Goal: Transaction & Acquisition: Purchase product/service

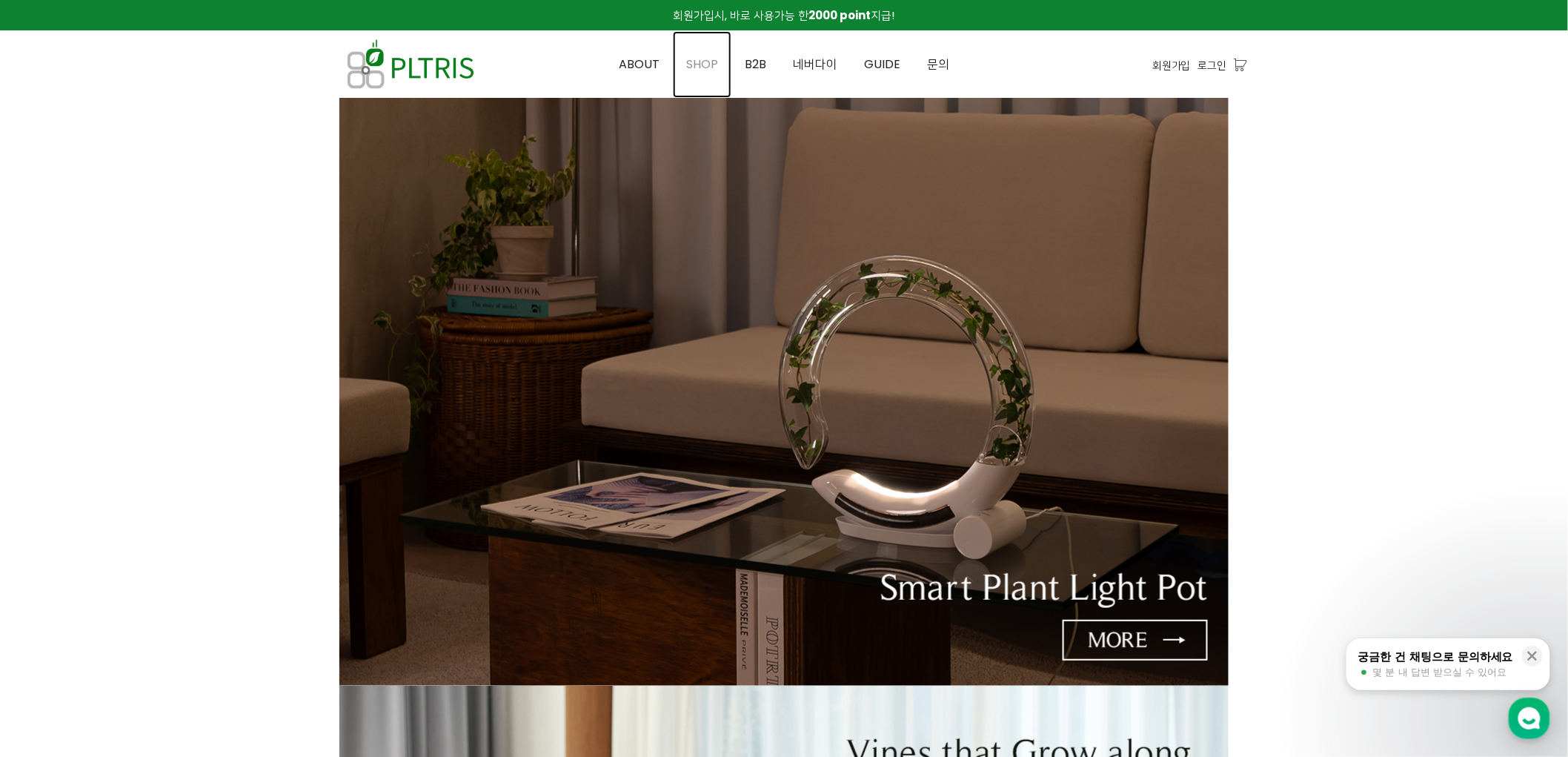
click at [693, 66] on span "SHOP" at bounding box center [702, 65] width 32 height 17
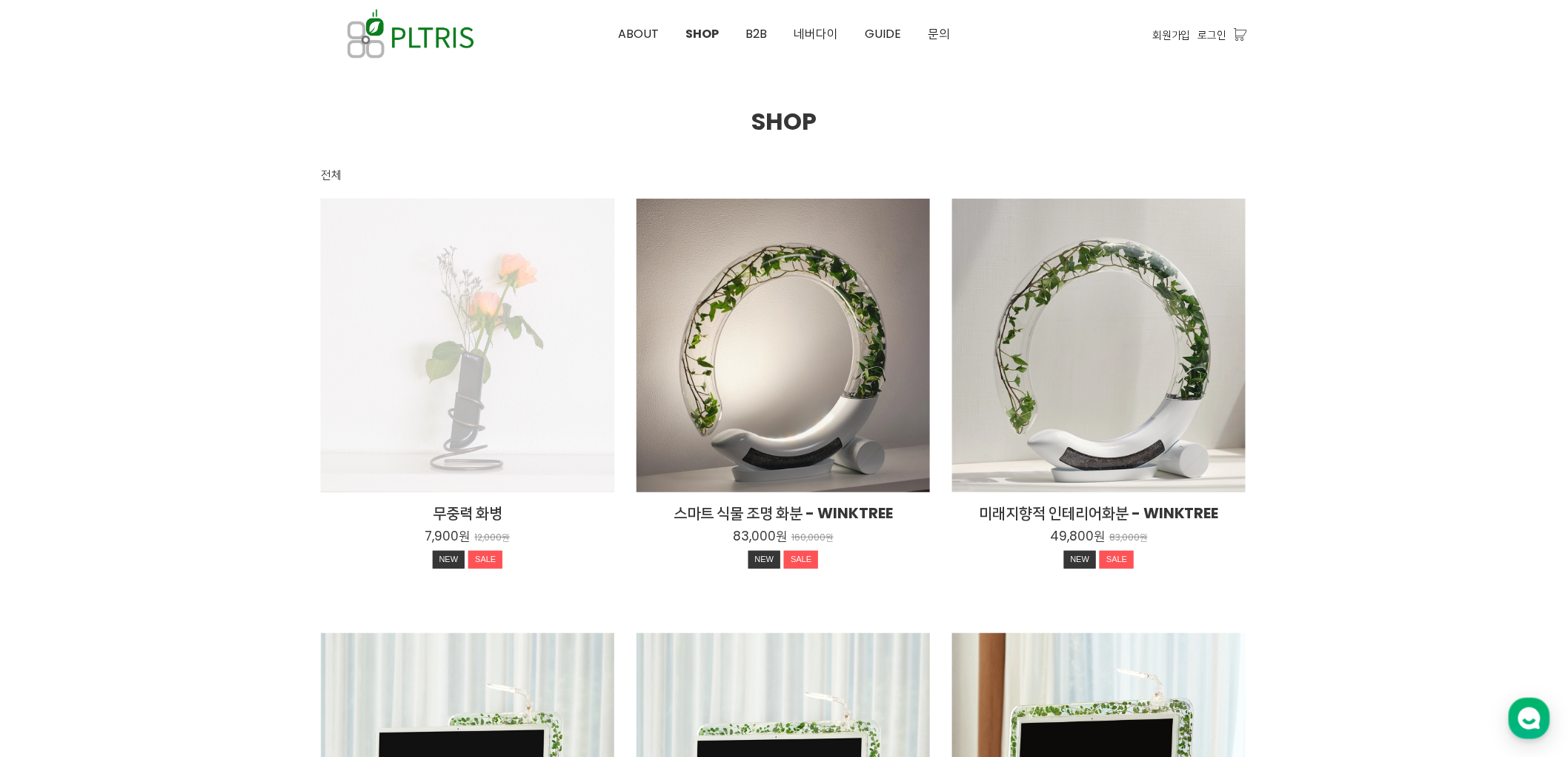
scroll to position [82, 0]
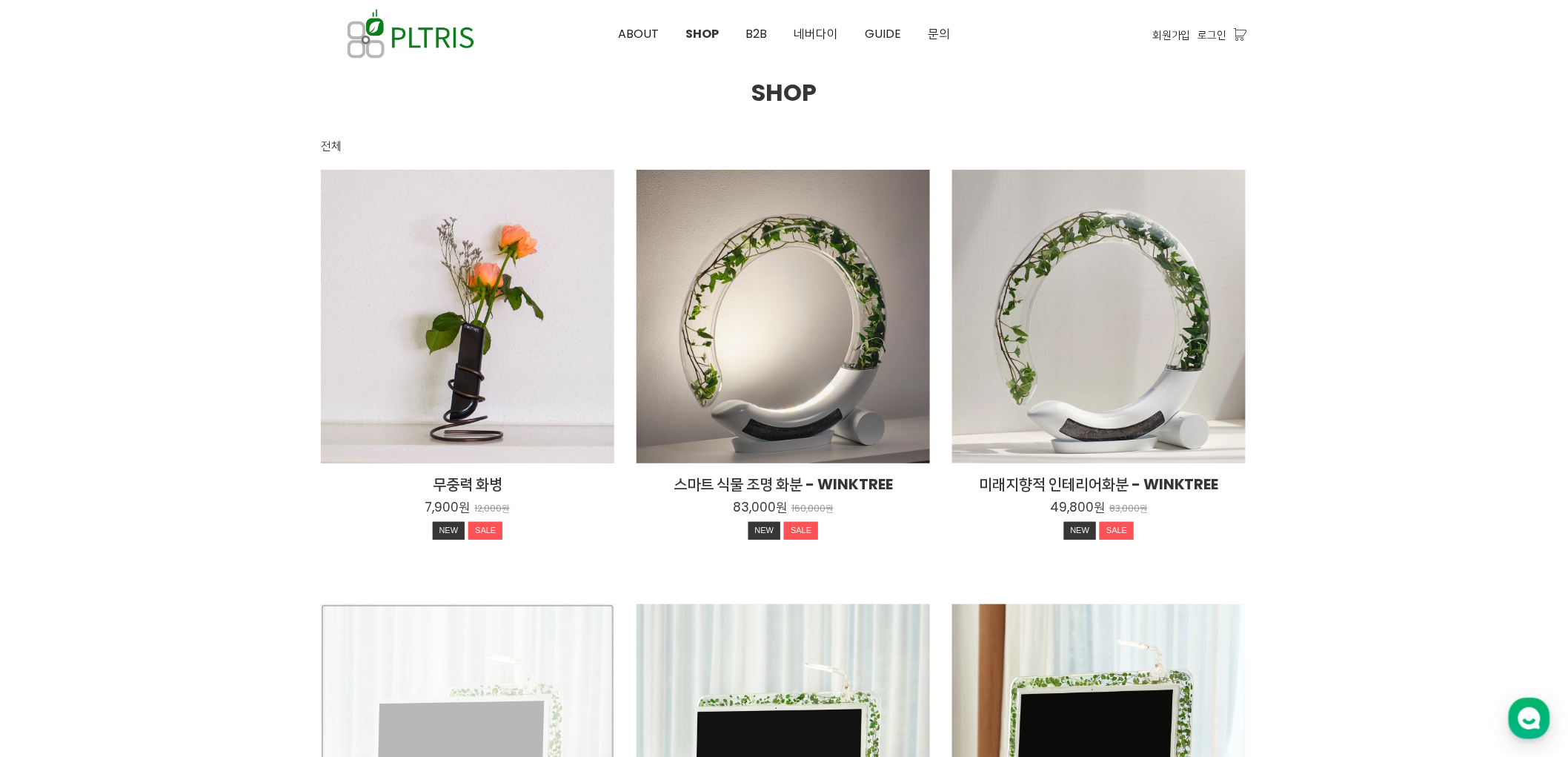
click at [459, 756] on div "Mini Monitree+식물 전용 조명 39,900원 65,000원 SALE" at bounding box center [467, 750] width 294 height 294
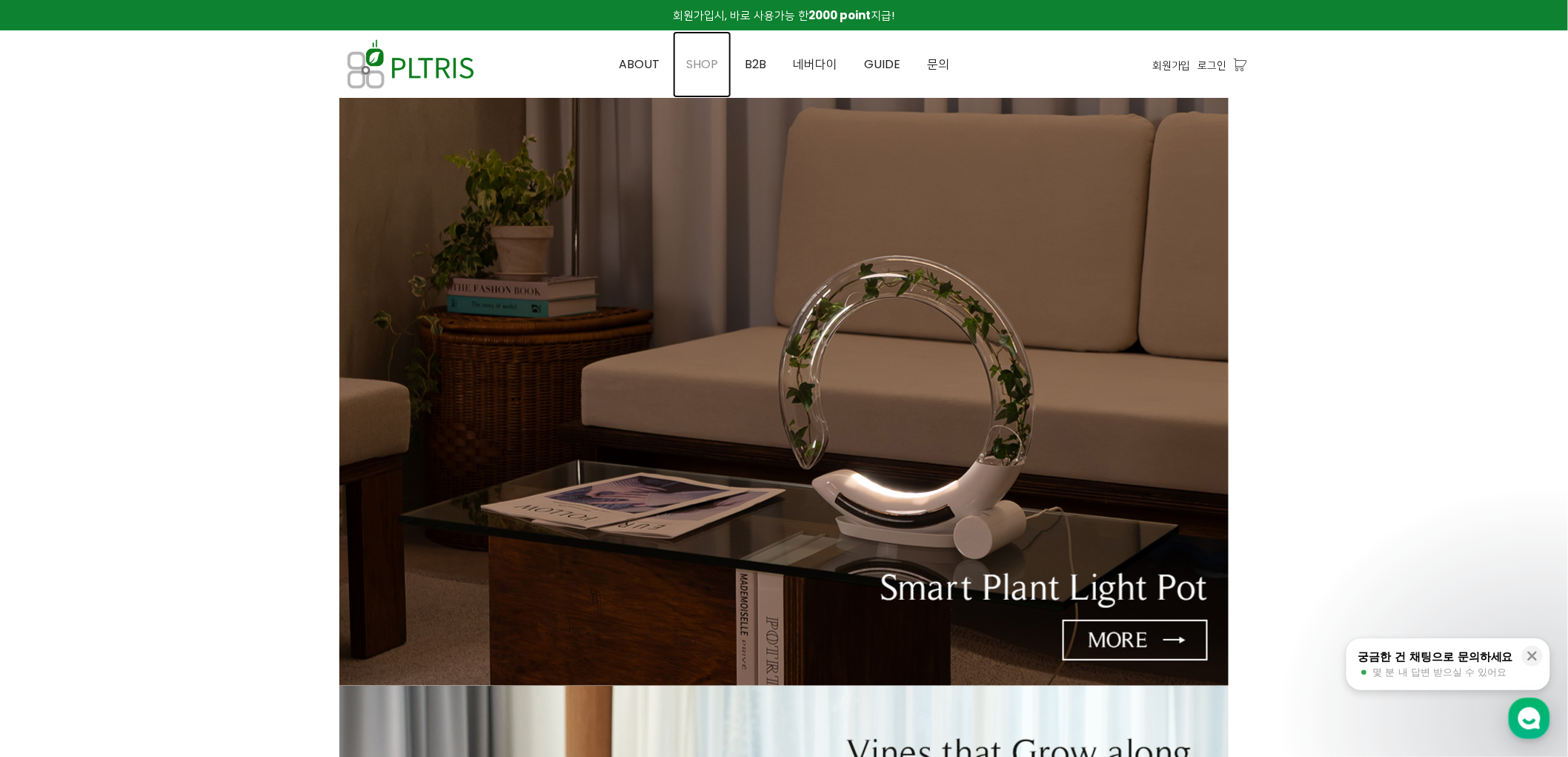
click at [707, 60] on span "SHOP" at bounding box center [702, 65] width 32 height 17
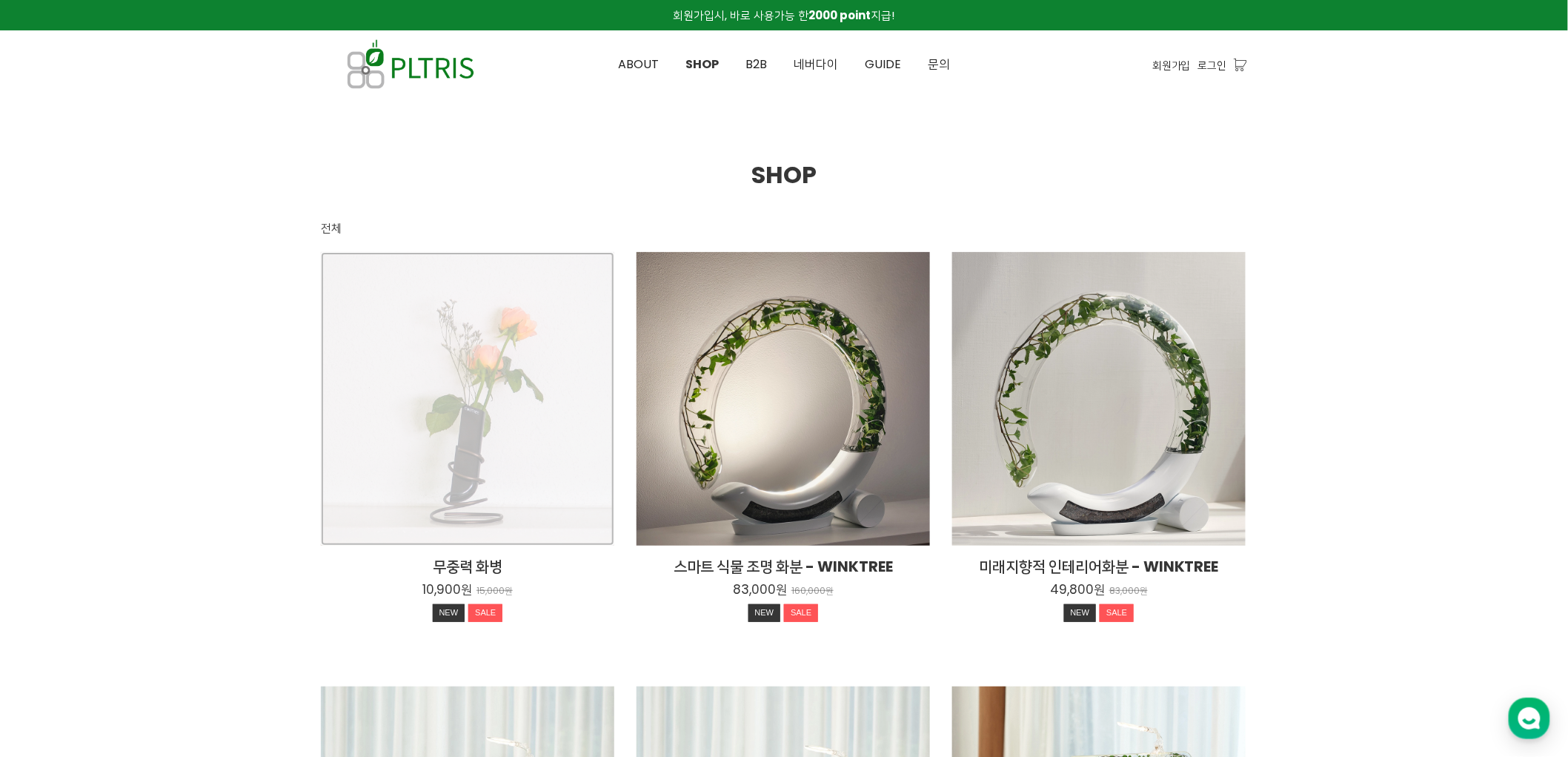
click at [445, 401] on div "무중력 화병 10,900원 15,000원 NEW SALE" at bounding box center [467, 399] width 294 height 294
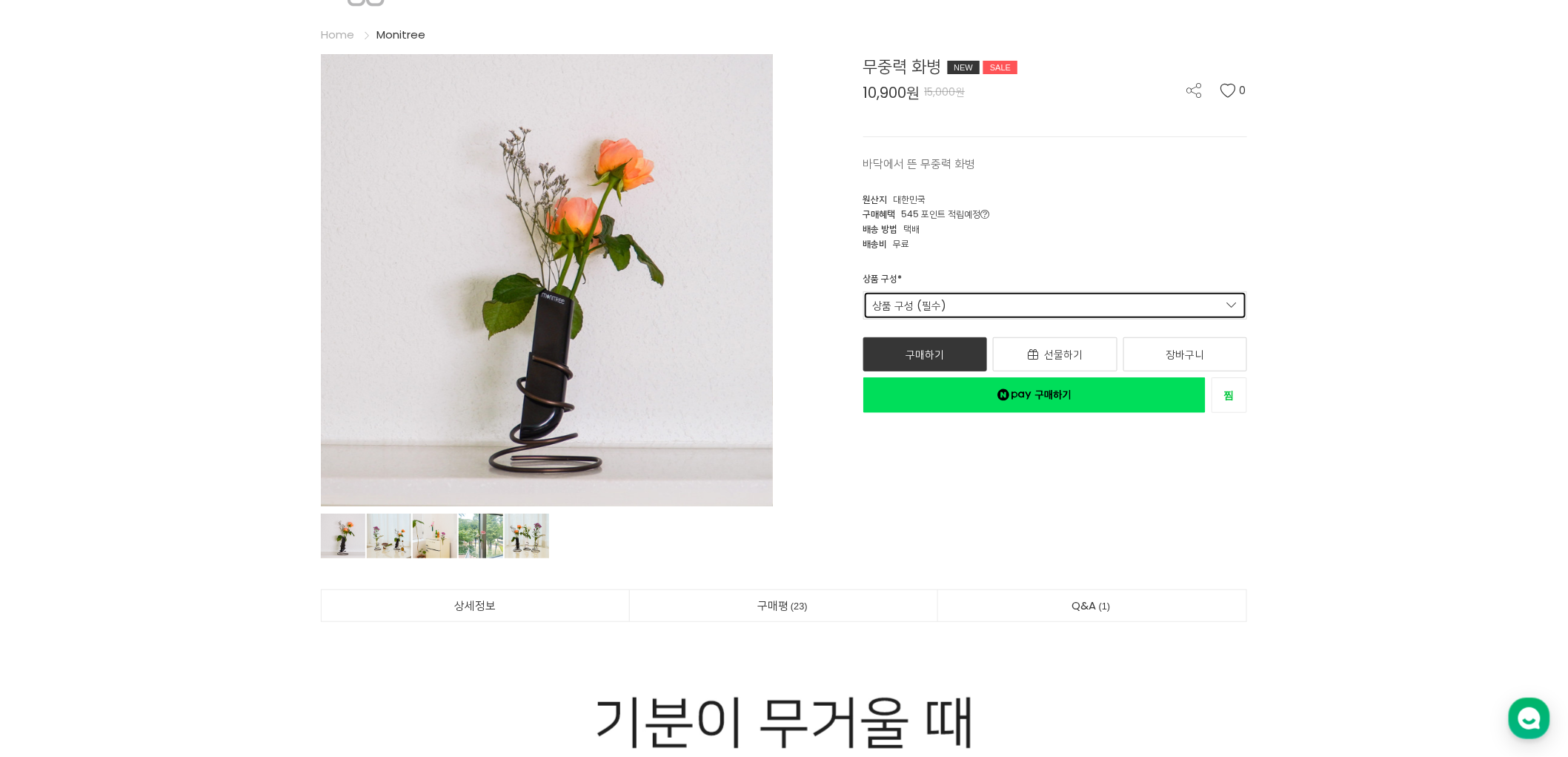
click at [1088, 300] on link "상품 구성 (필수)" at bounding box center [1055, 304] width 384 height 28
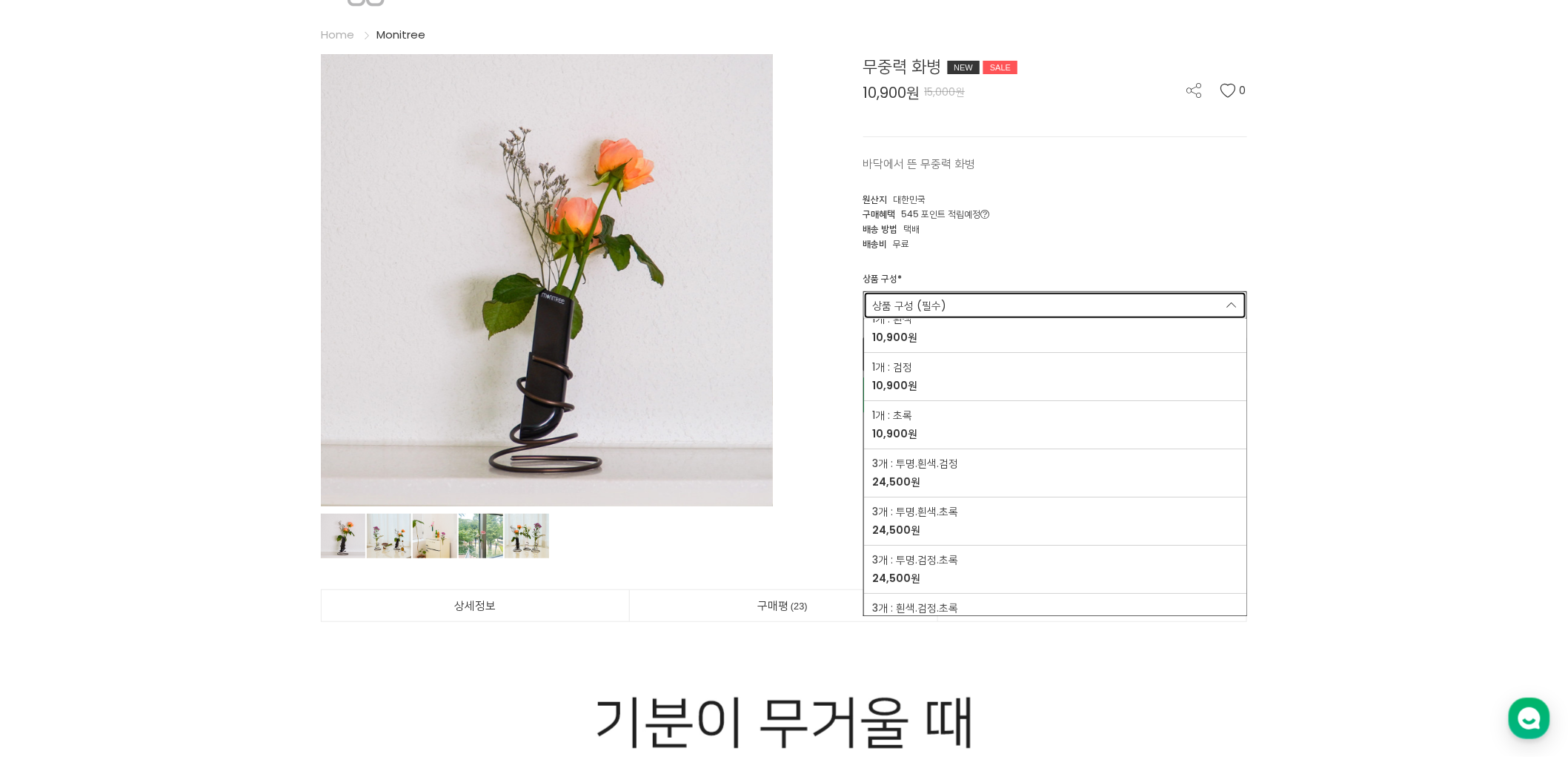
scroll to position [123, 0]
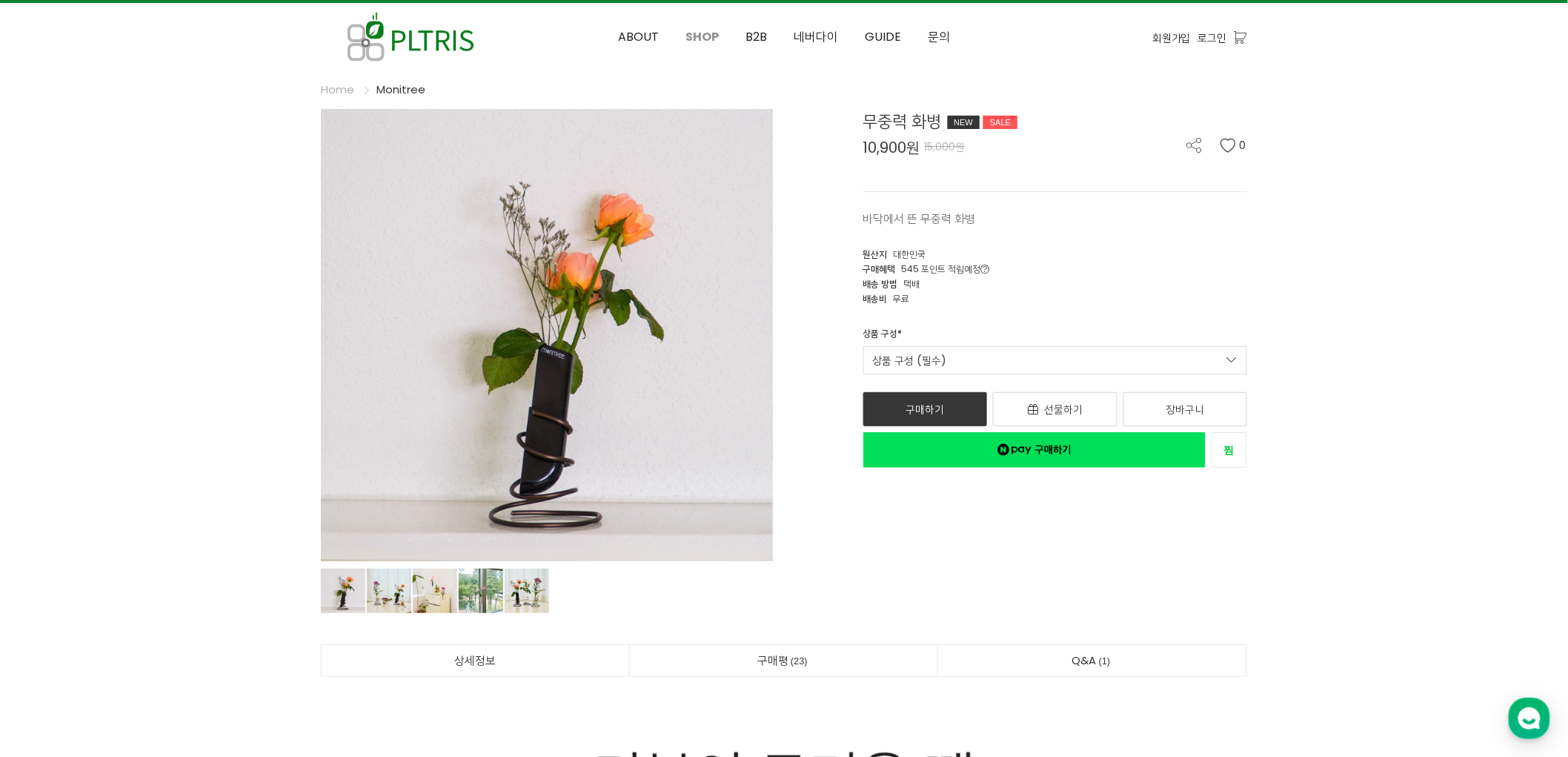
scroll to position [0, 0]
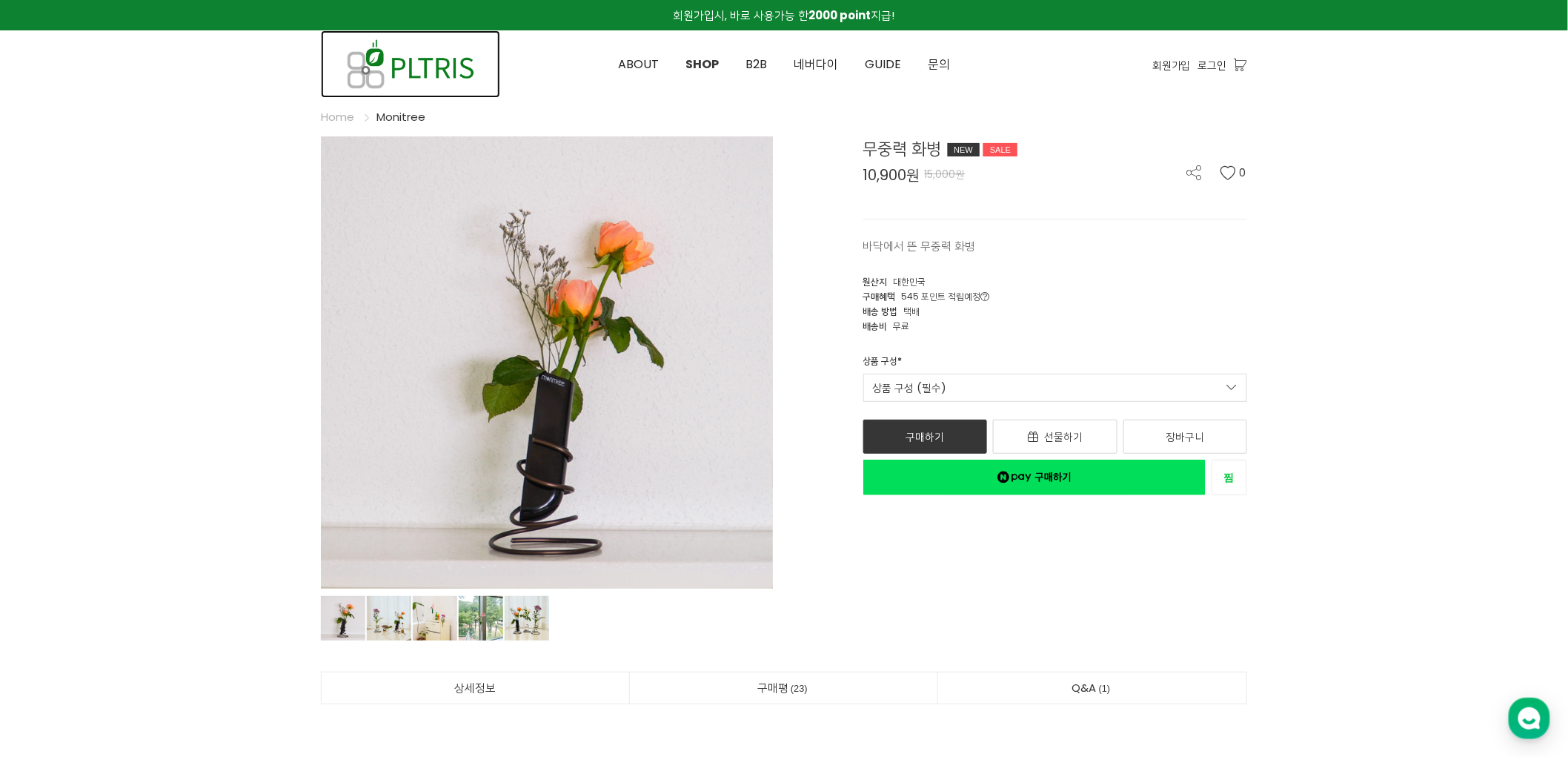
click at [442, 70] on img at bounding box center [410, 65] width 179 height 67
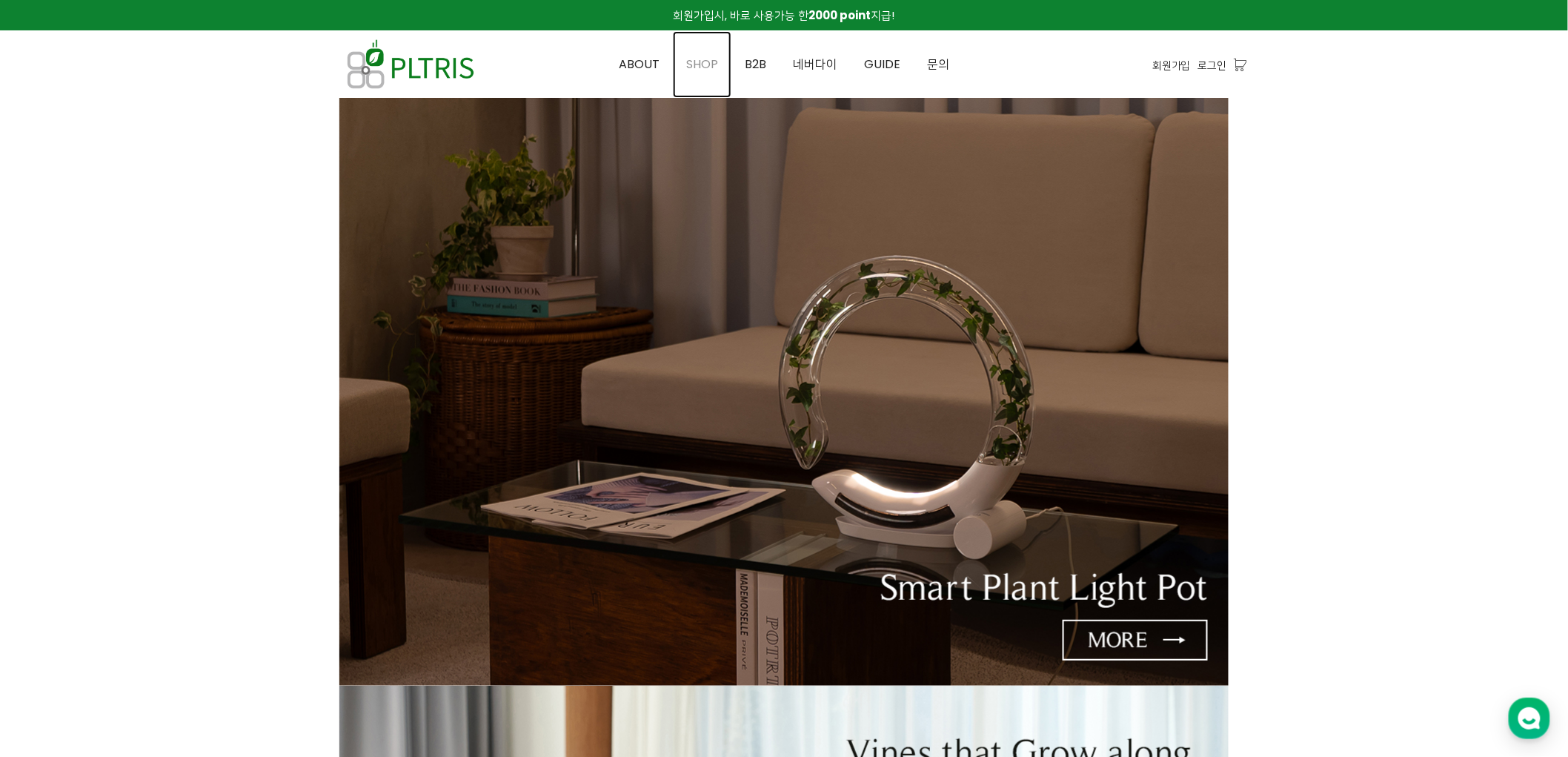
click at [713, 68] on span "SHOP" at bounding box center [702, 65] width 32 height 17
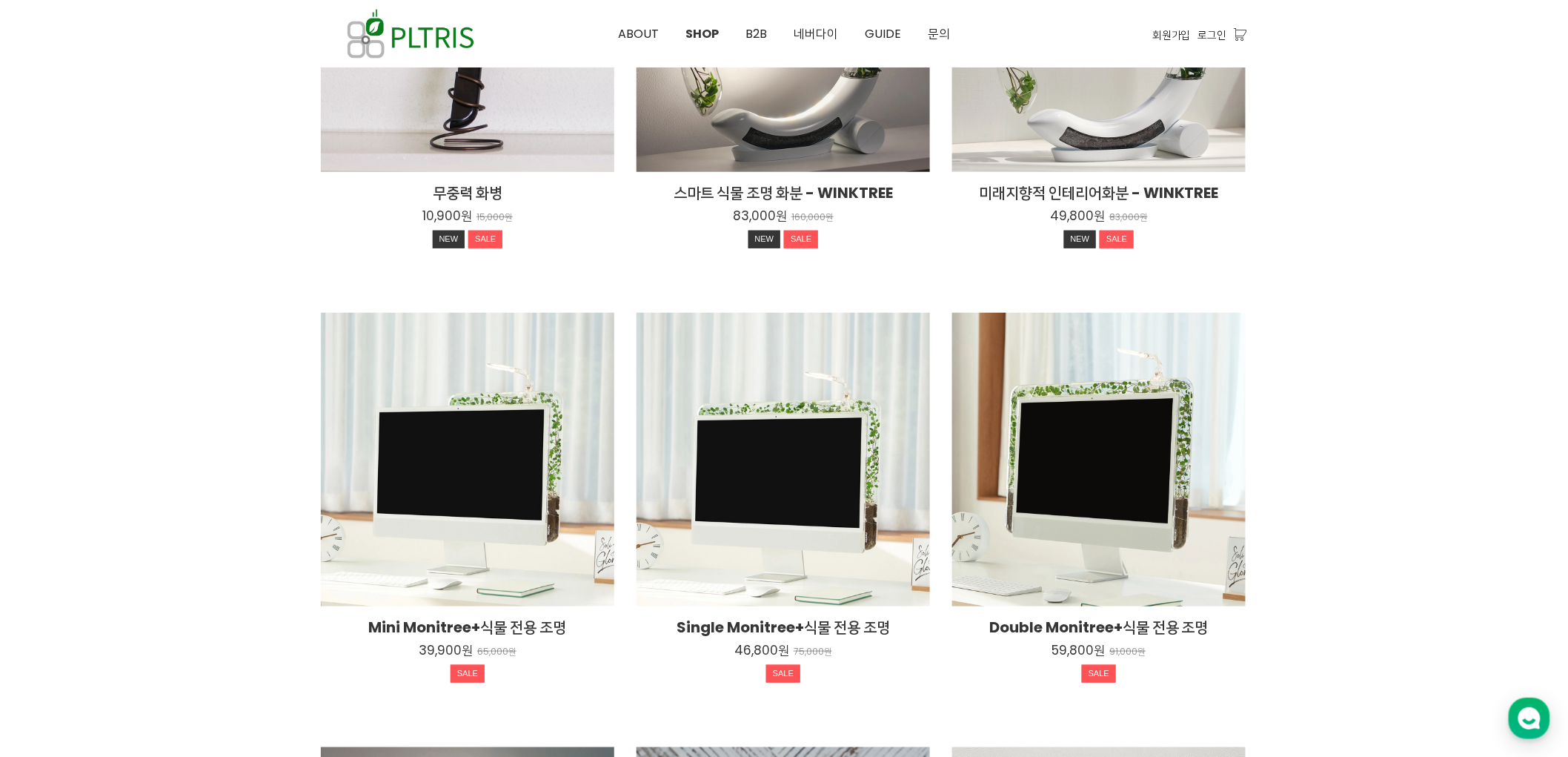
scroll to position [247, 0]
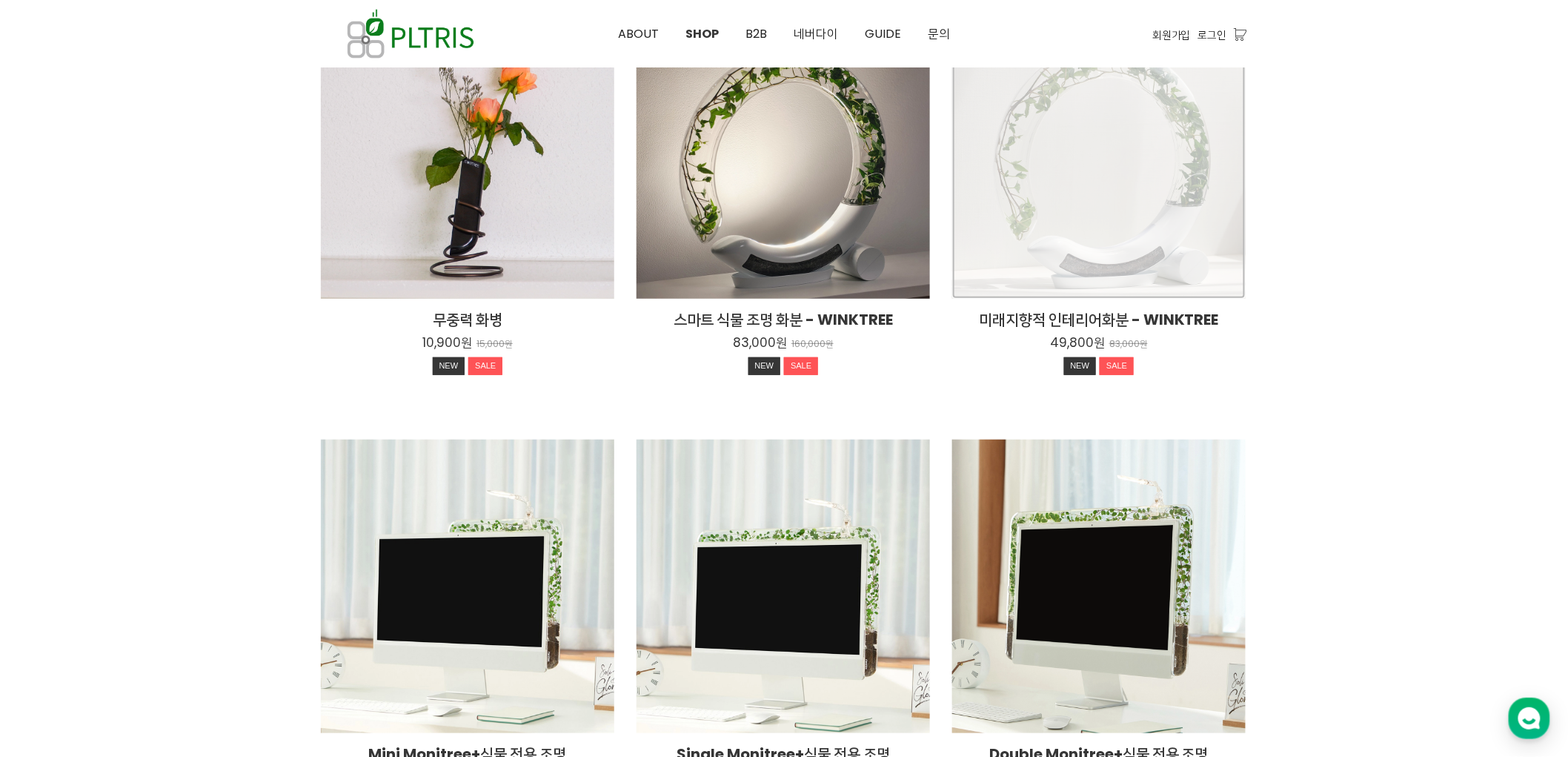
click at [1035, 166] on div "미래지향적 인테리어화분 - WINKTREE 49,800원 83,000원 NEW SALE" at bounding box center [1099, 151] width 294 height 294
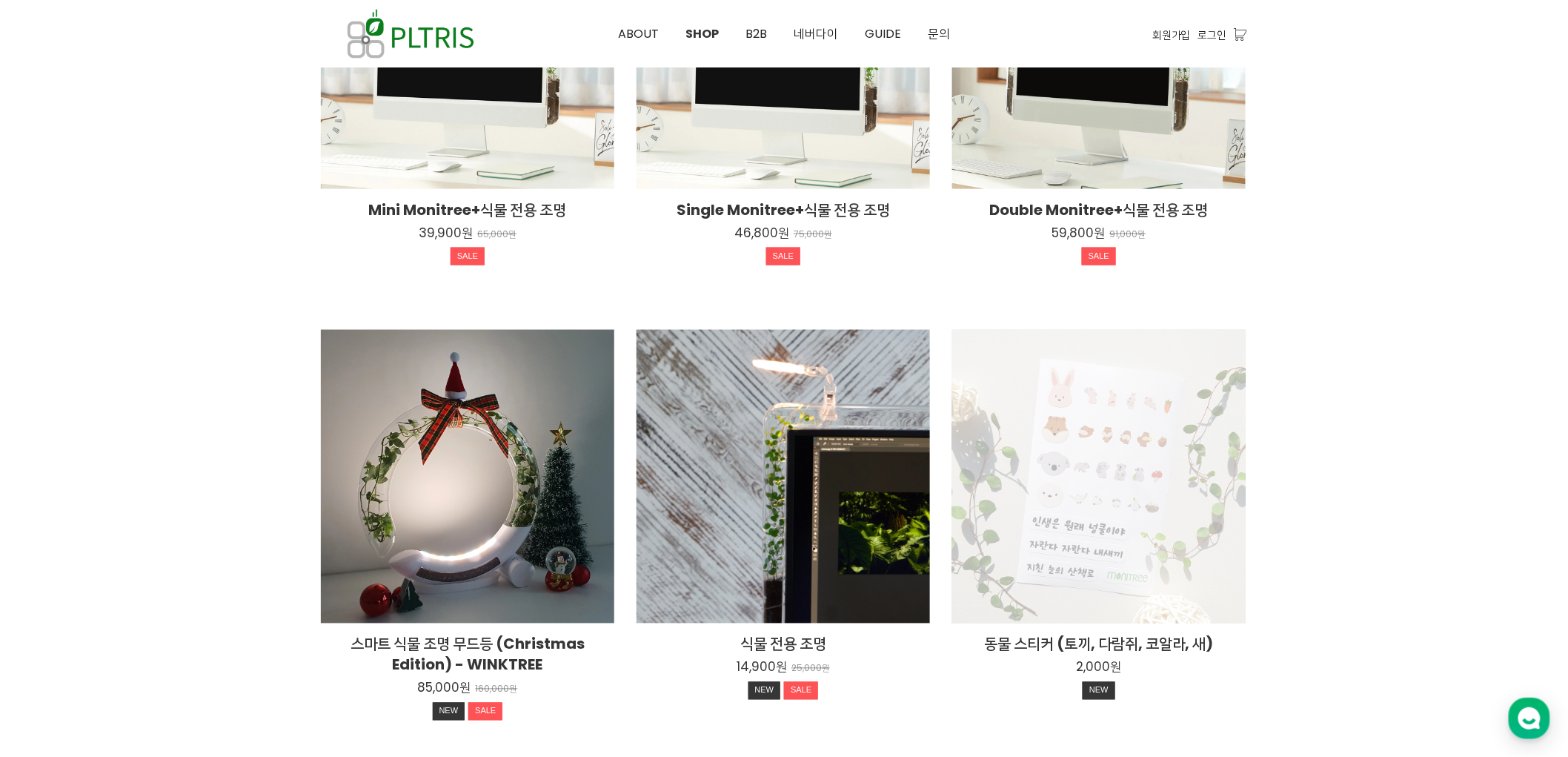
scroll to position [973, 0]
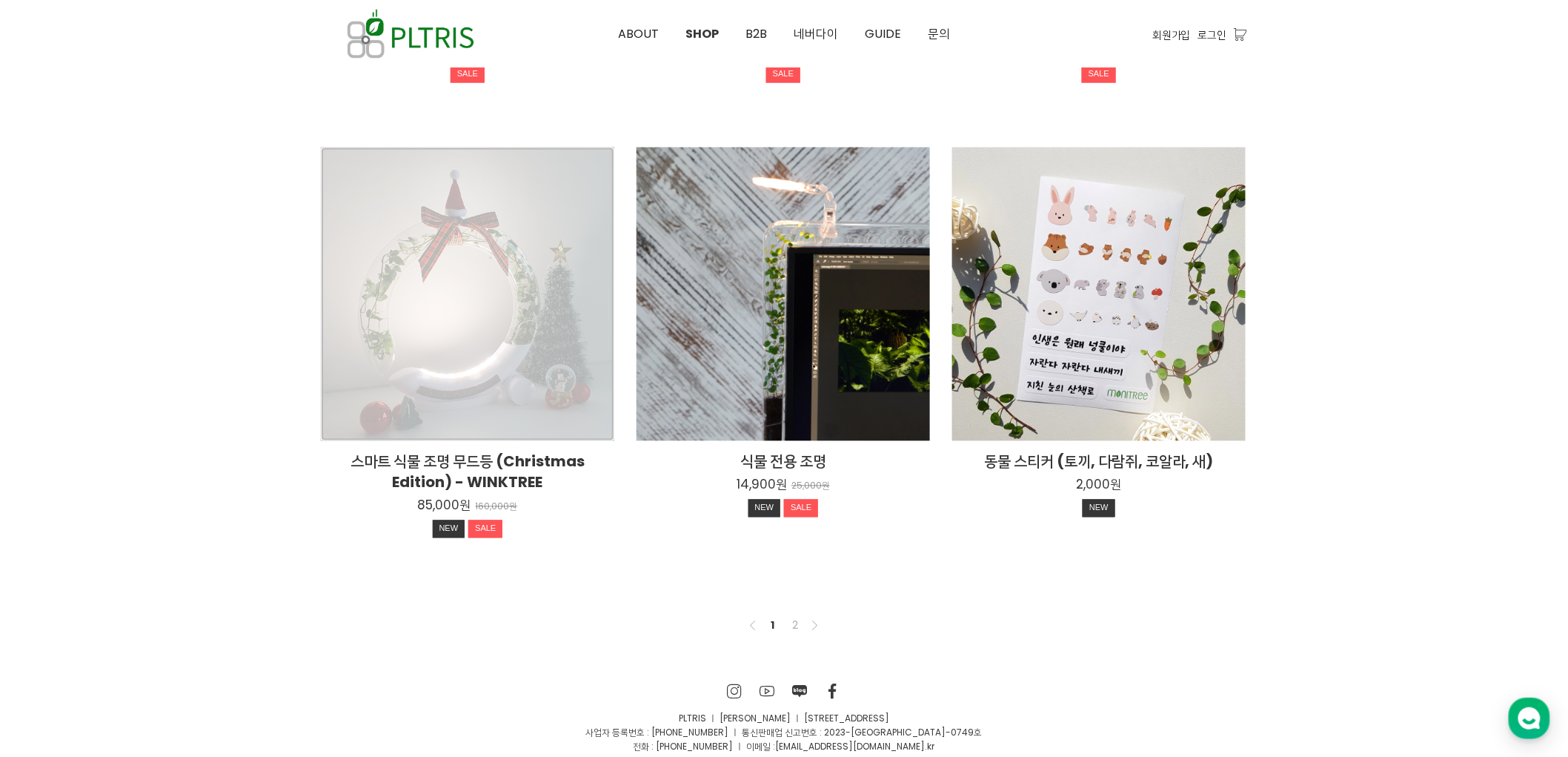
click at [495, 288] on div "스마트 식물 조명 무드등 (Christmas Edition) - WINKTREE 85,000원 160,000원 NEW SALE" at bounding box center [467, 294] width 294 height 294
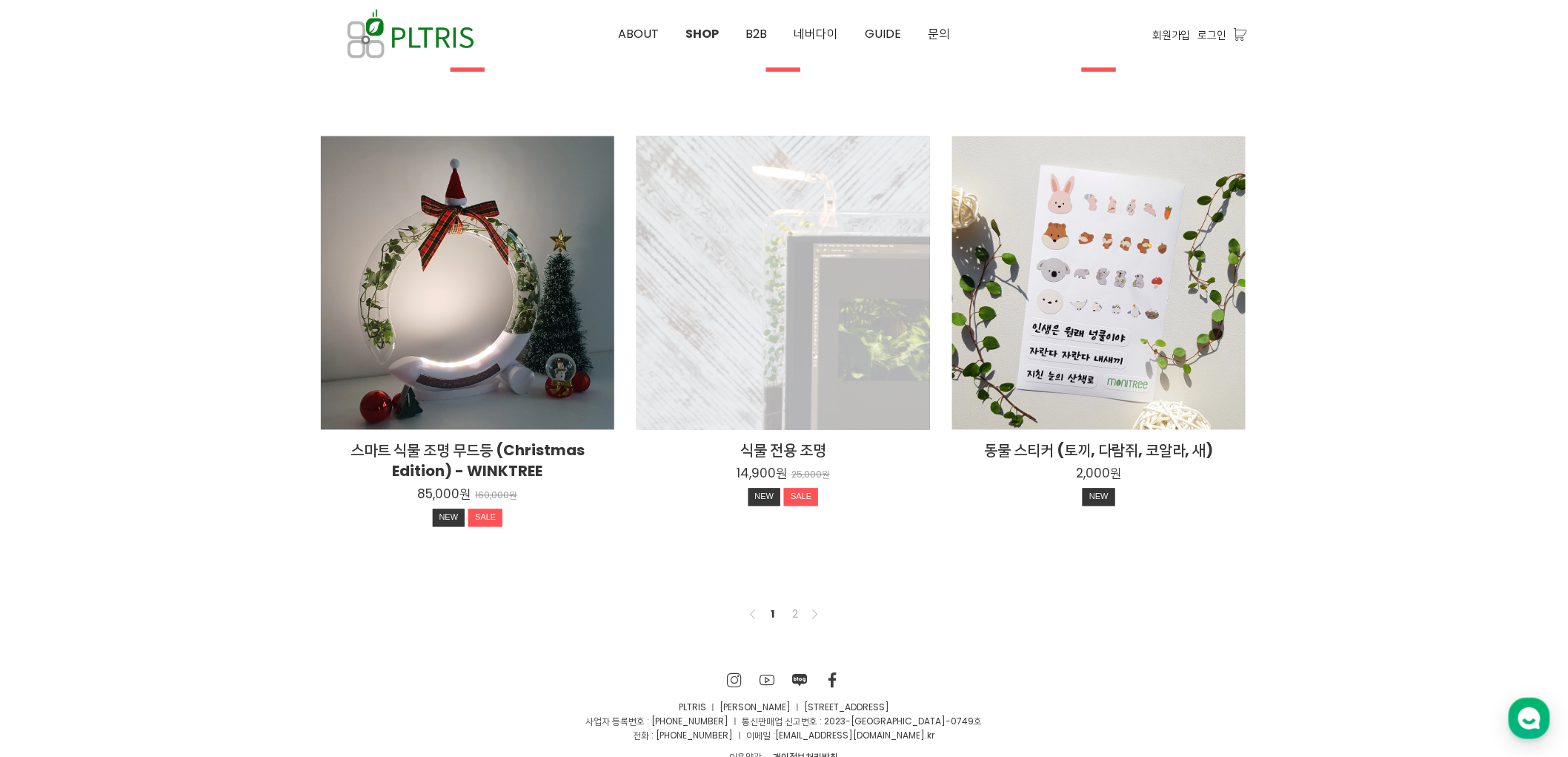
scroll to position [1033, 0]
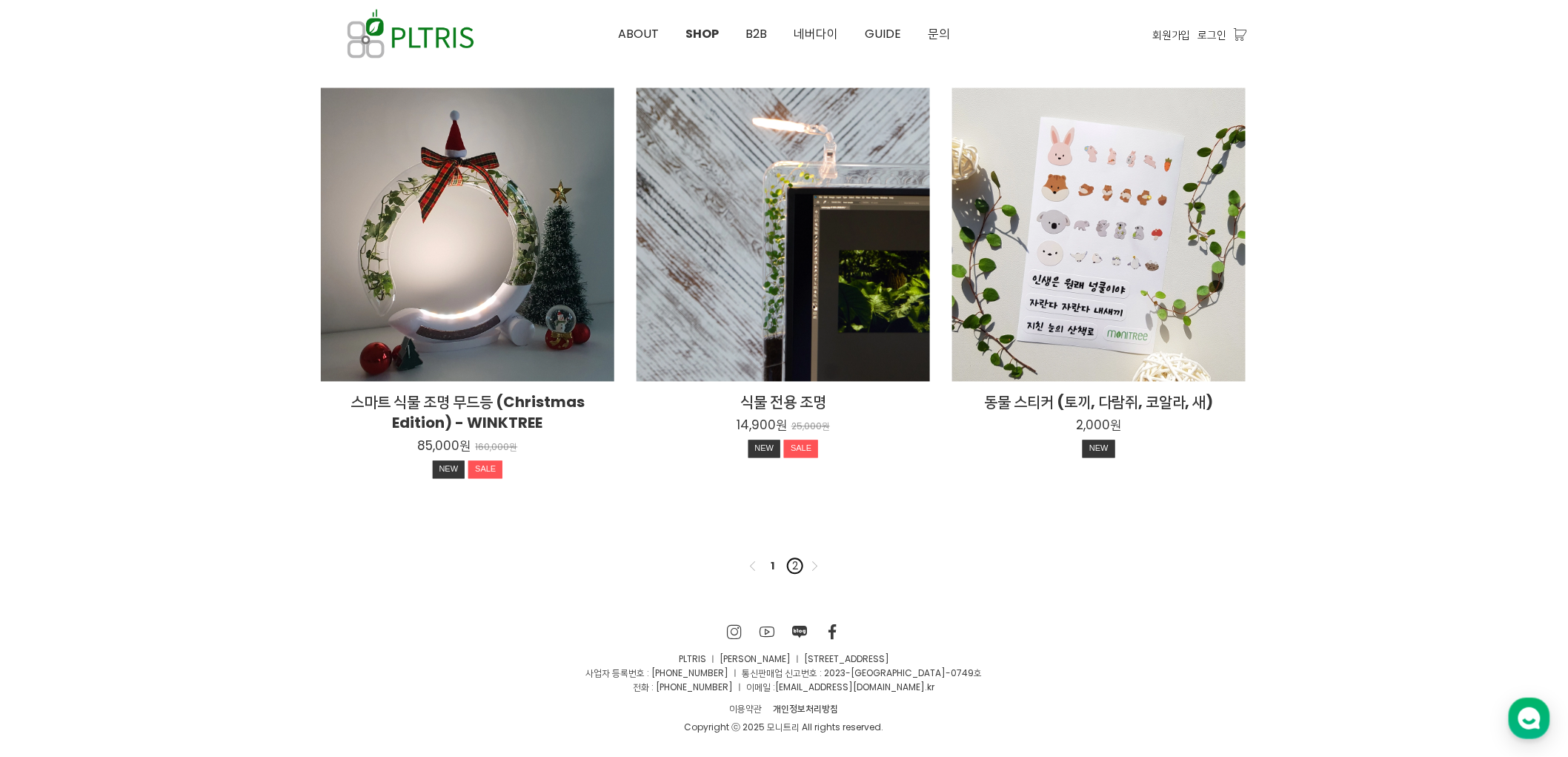
click at [791, 565] on link "2" at bounding box center [795, 566] width 17 height 17
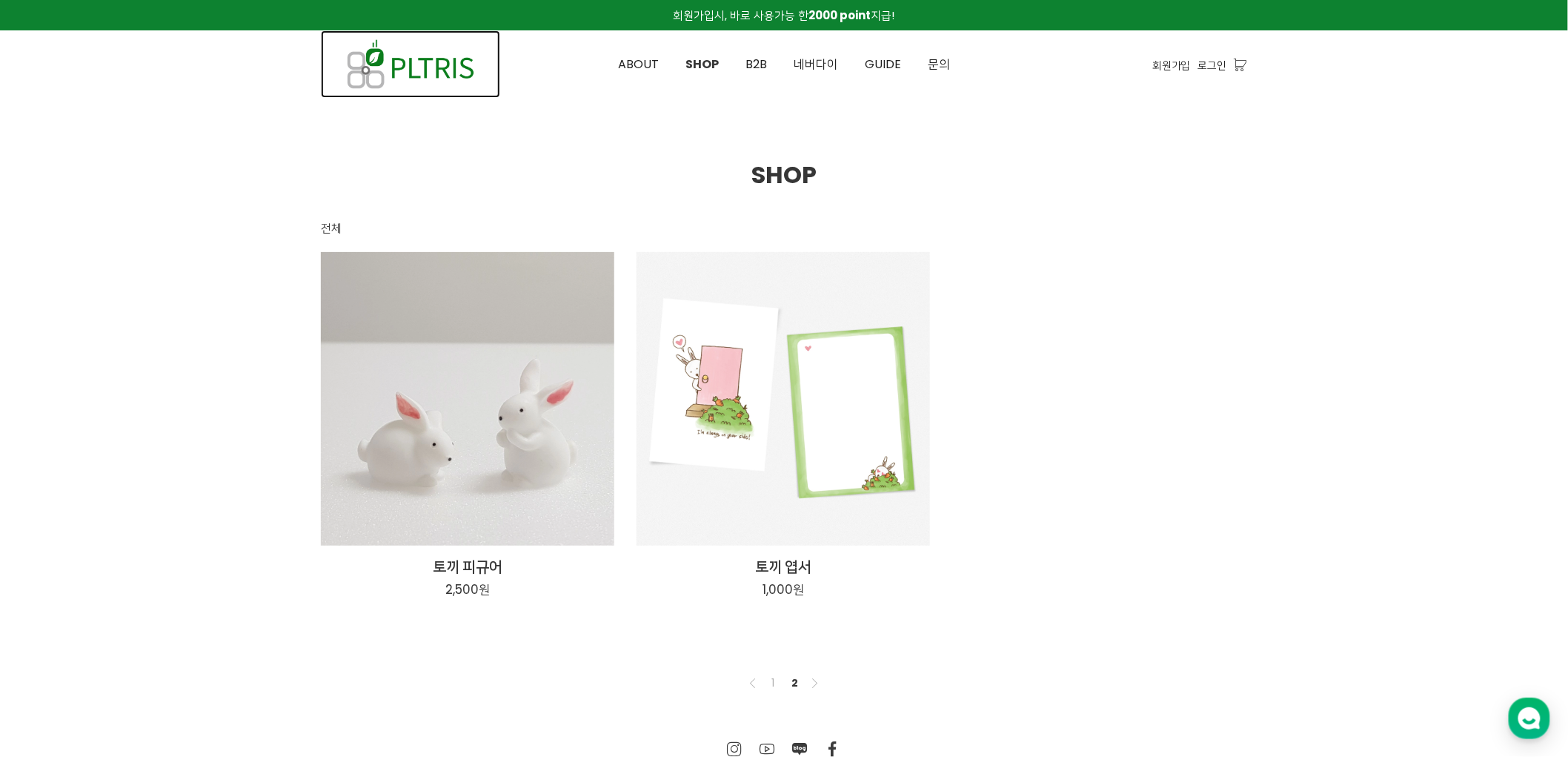
click at [423, 69] on img at bounding box center [410, 65] width 179 height 67
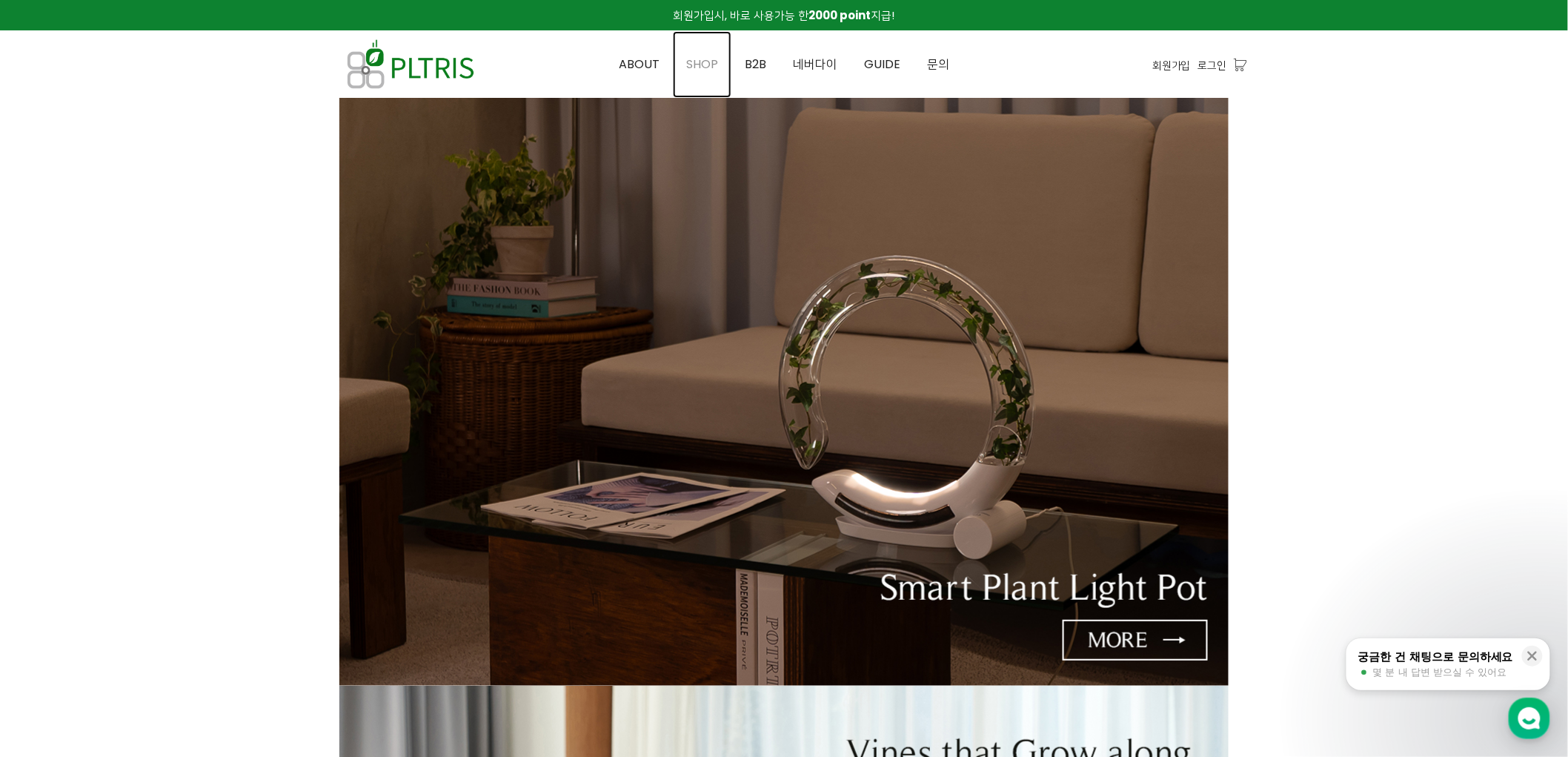
click at [706, 74] on link "SHOP" at bounding box center [702, 64] width 59 height 66
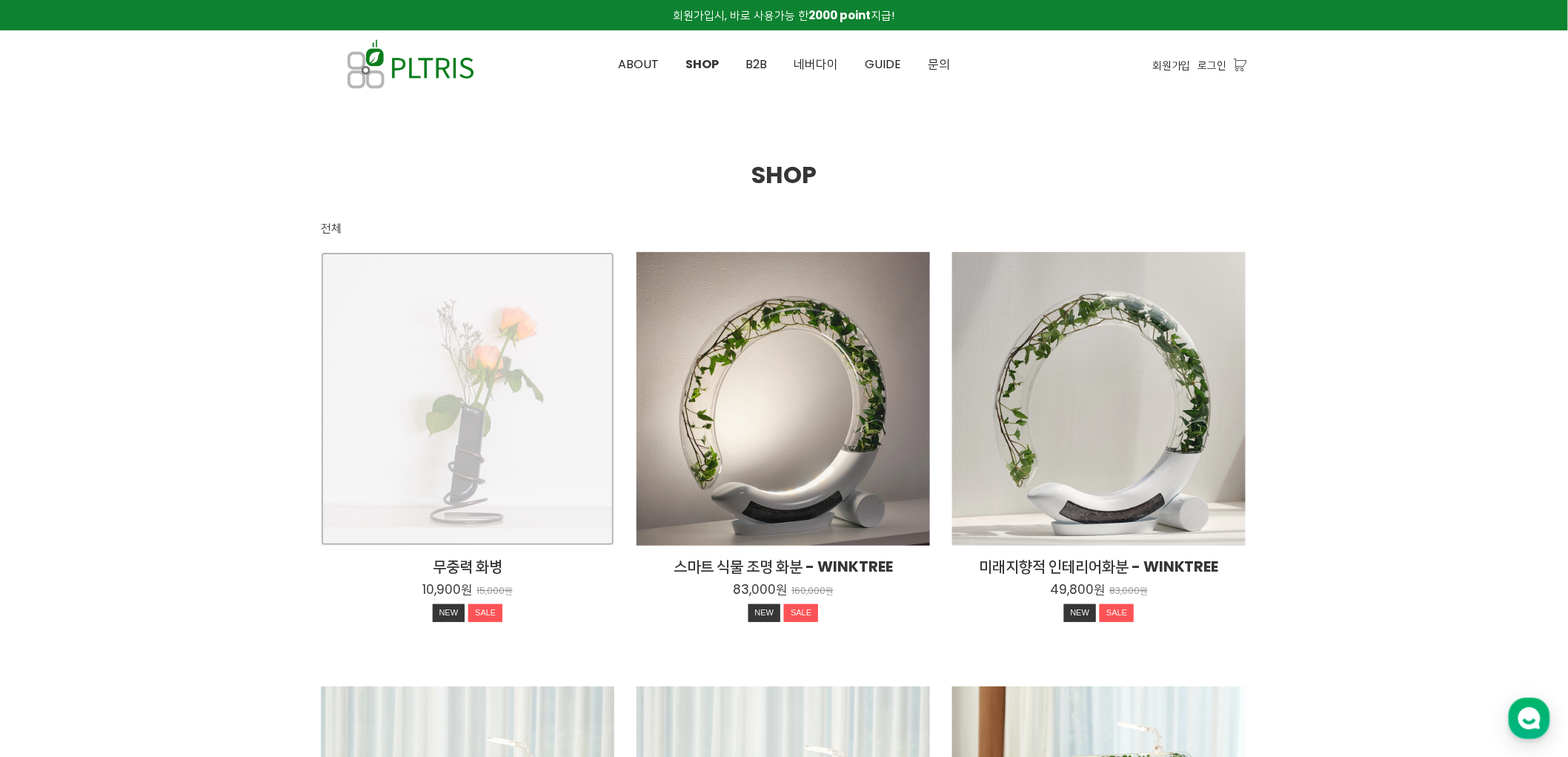
click at [500, 360] on div "무중력 화병 10,900원 15,000원 NEW SALE" at bounding box center [467, 399] width 294 height 294
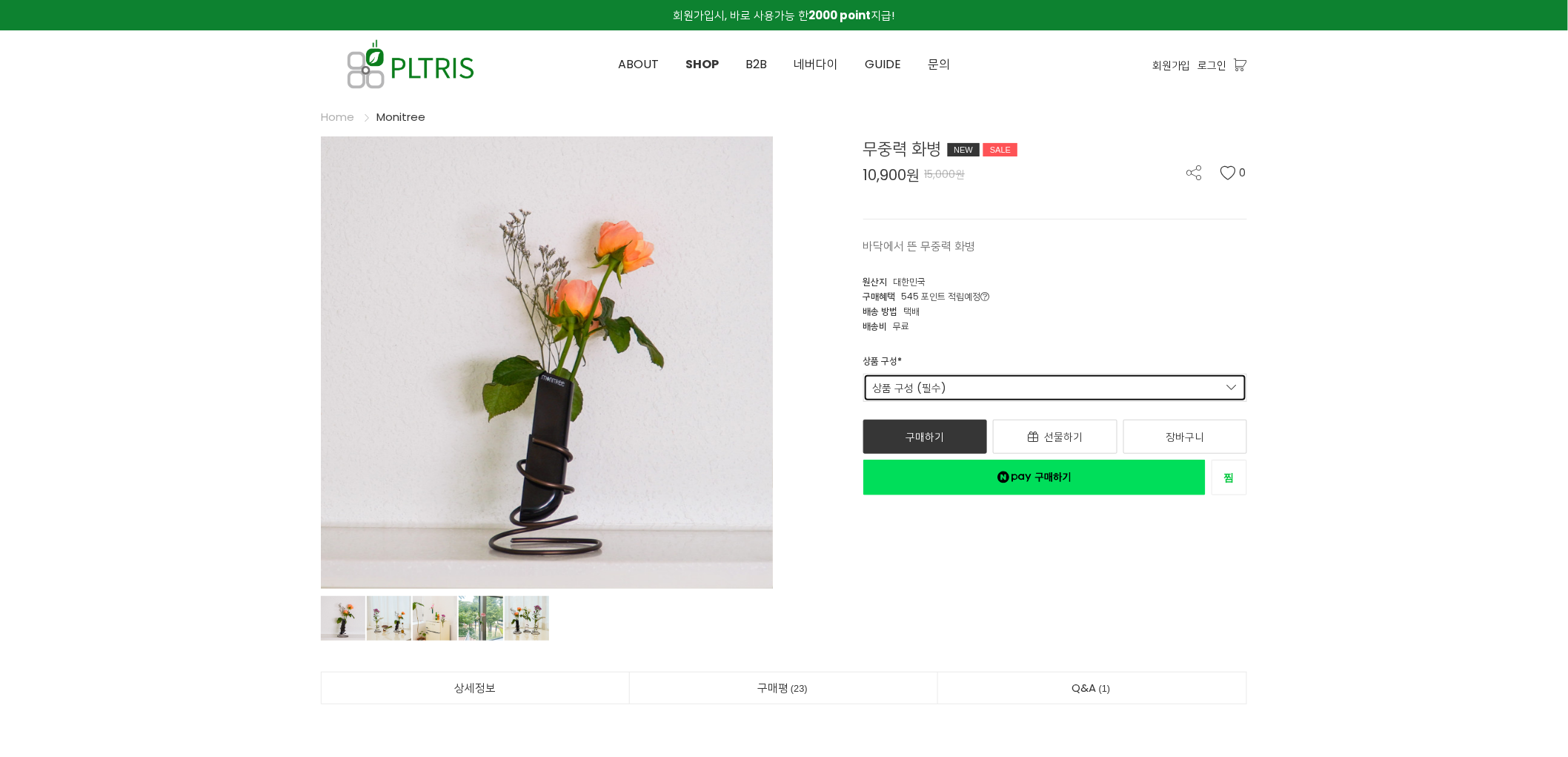
click at [976, 379] on link "상품 구성 (필수)" at bounding box center [1055, 387] width 384 height 28
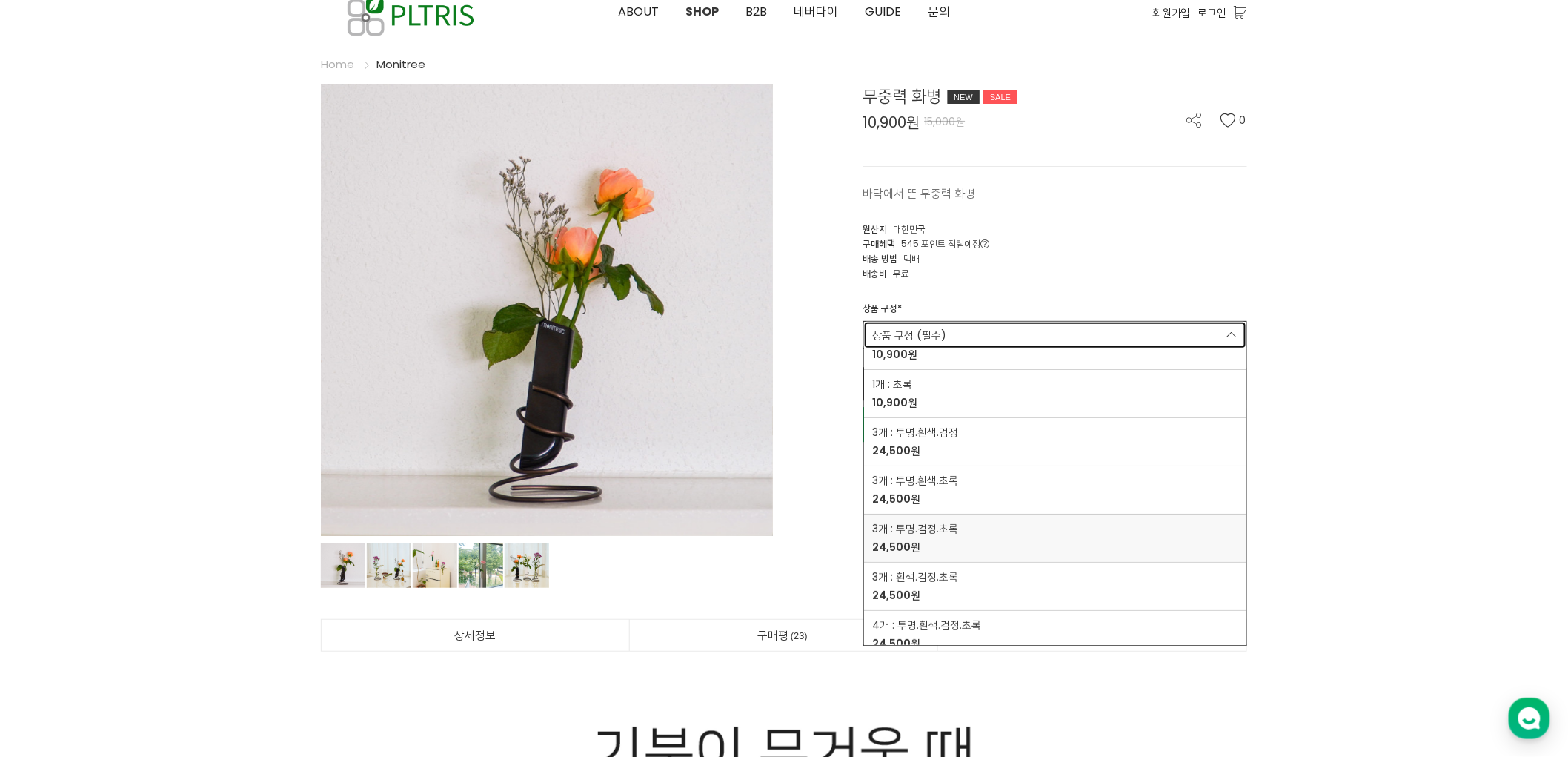
scroll to position [82, 0]
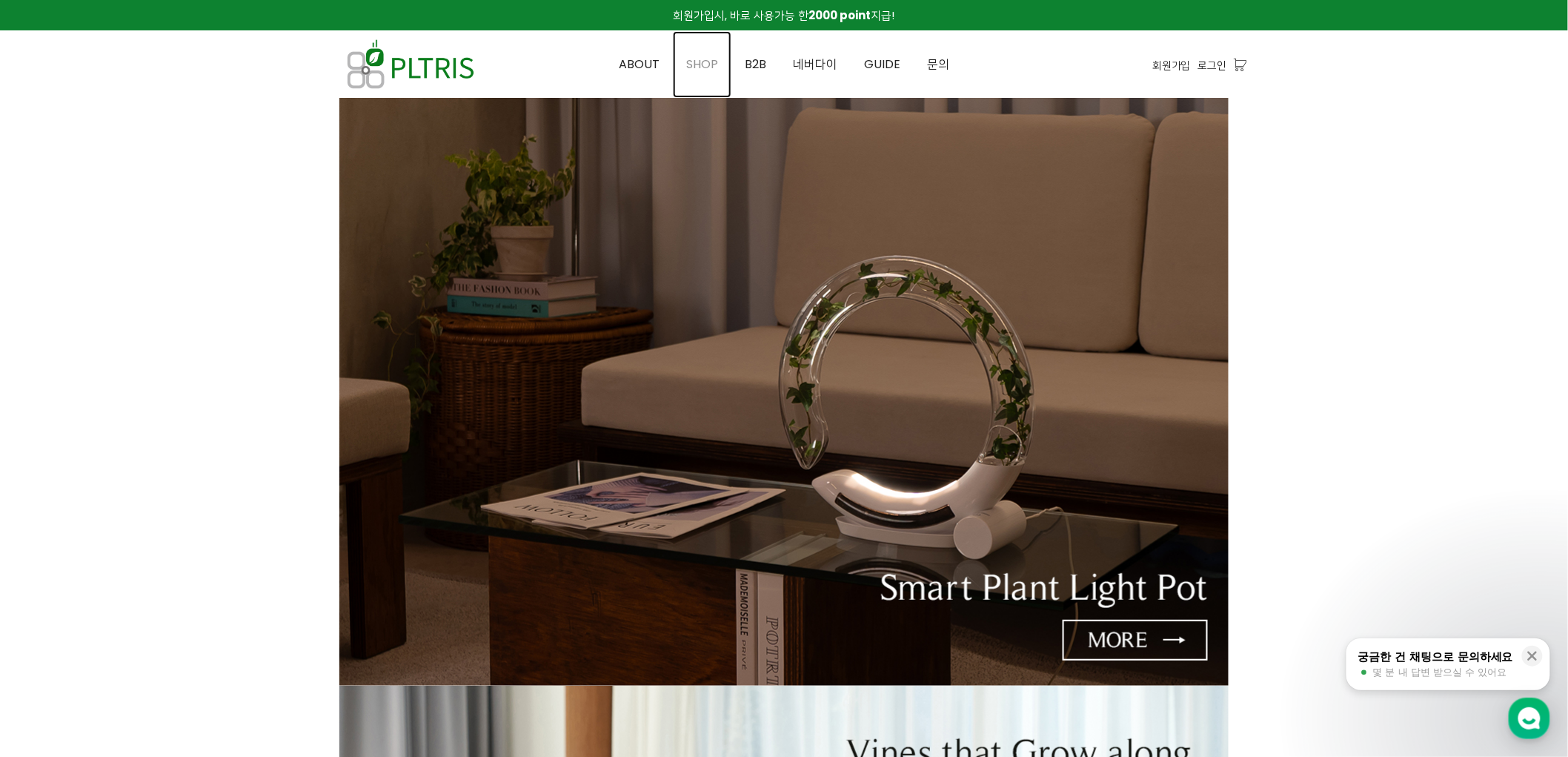
click at [694, 56] on span "SHOP" at bounding box center [702, 65] width 32 height 17
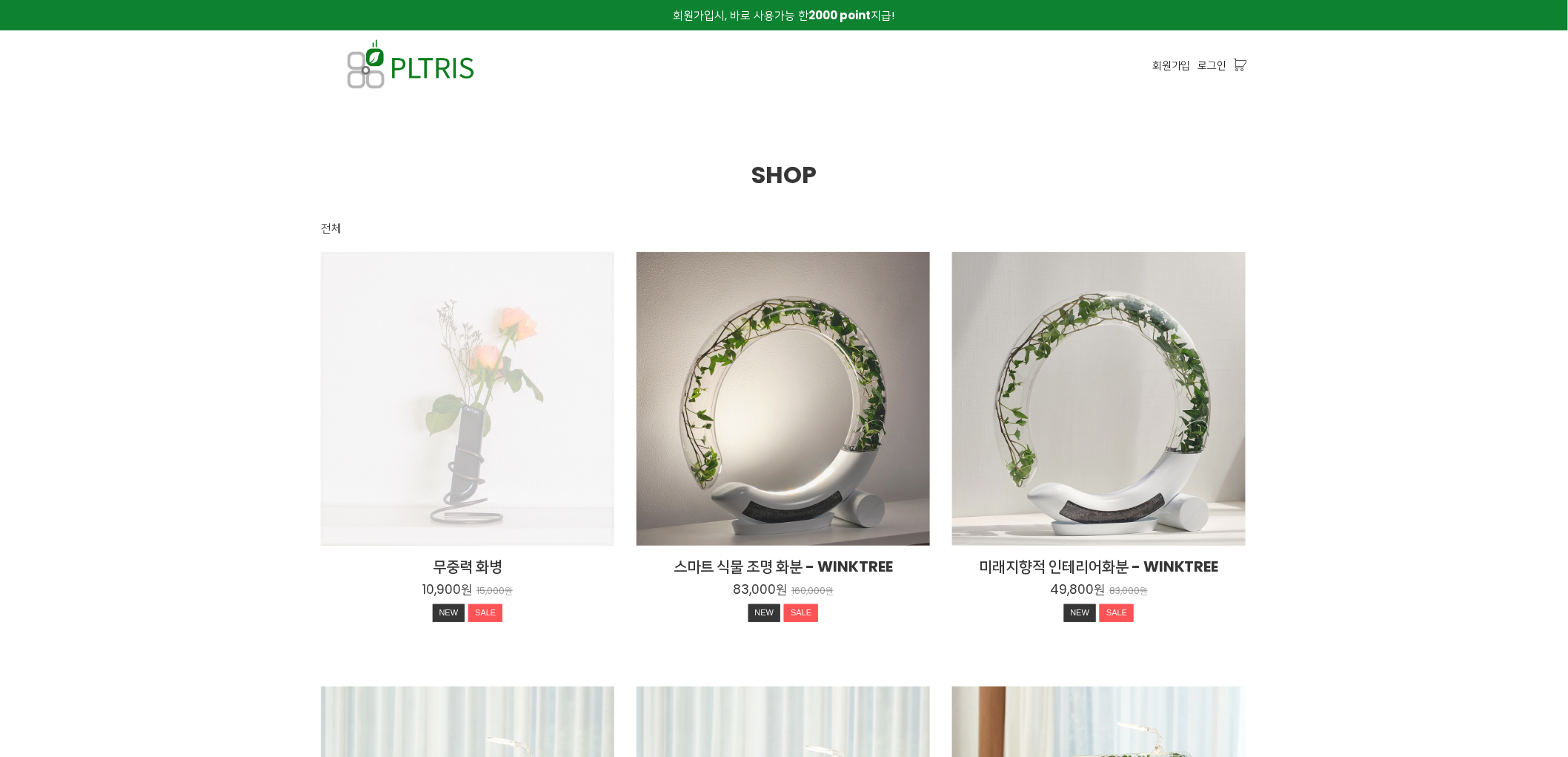
click at [458, 349] on div "무중력 화병 10,900원 15,000원 NEW SALE" at bounding box center [467, 399] width 294 height 294
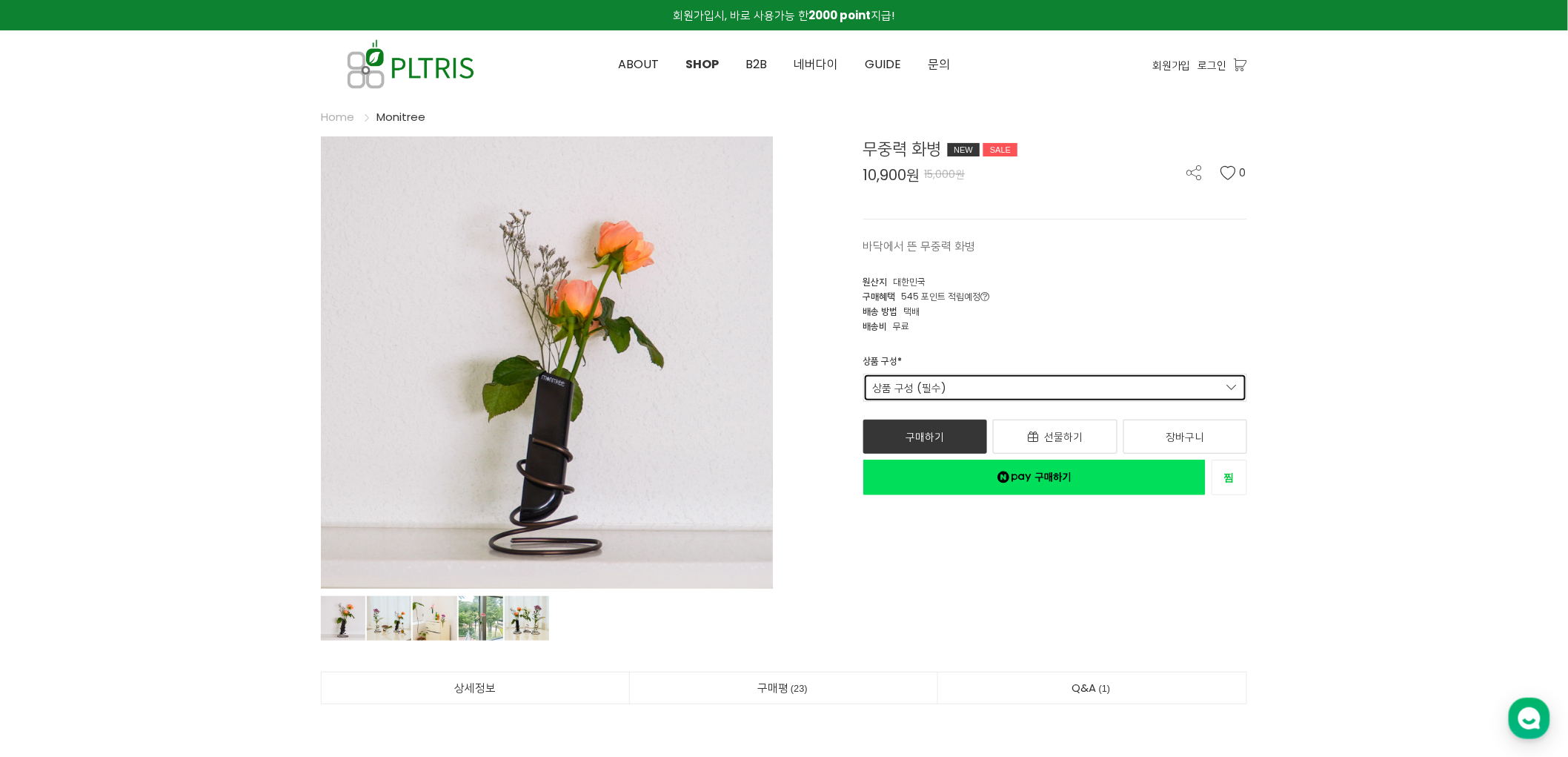
click at [1021, 383] on link "상품 구성 (필수)" at bounding box center [1055, 387] width 384 height 28
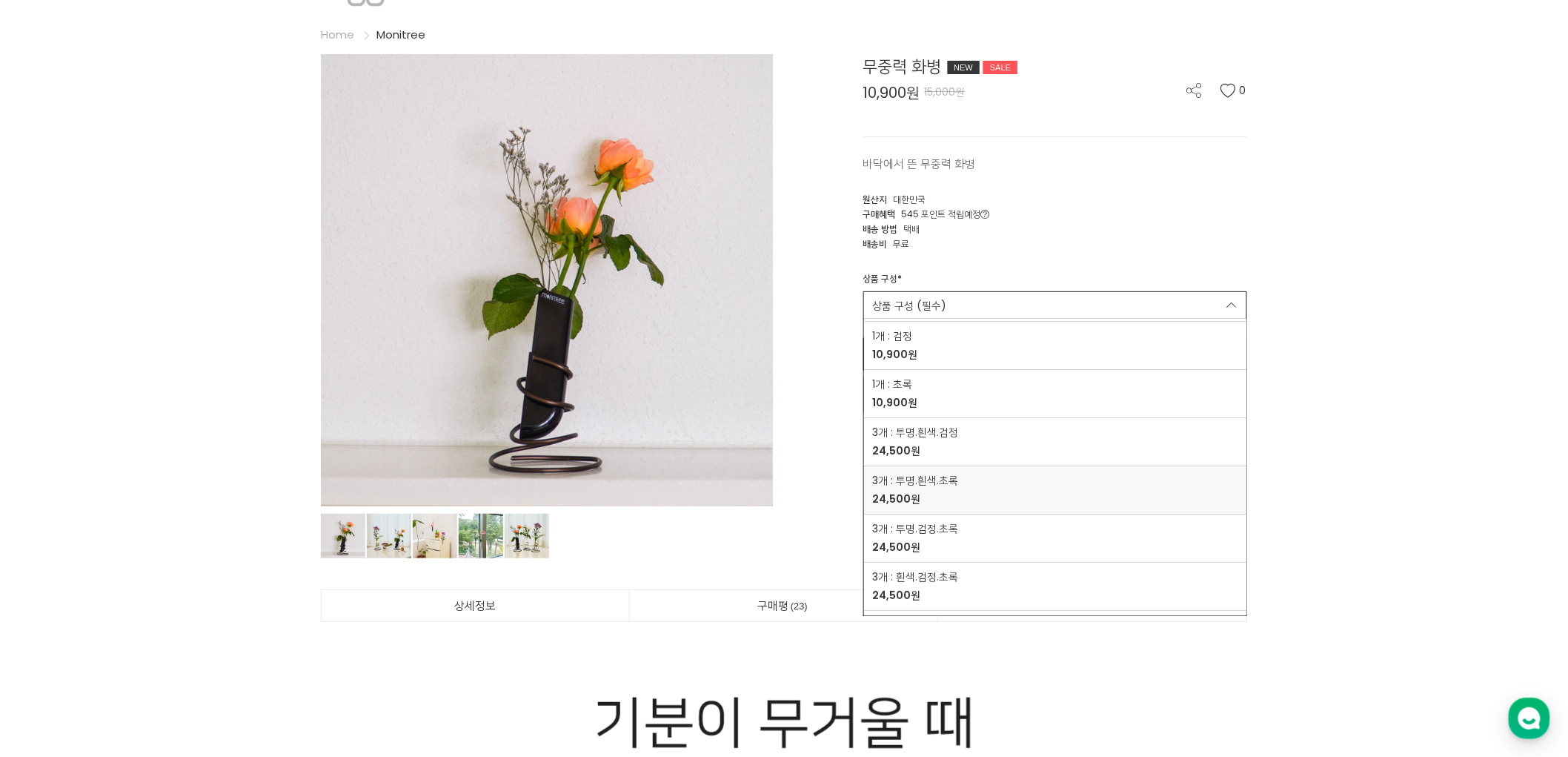
scroll to position [123, 0]
